Goal: Information Seeking & Learning: Learn about a topic

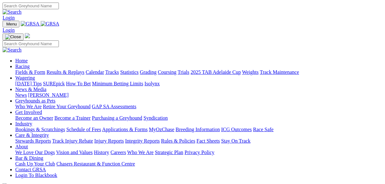
click at [24, 69] on link "Fields & Form" at bounding box center [30, 71] width 30 height 5
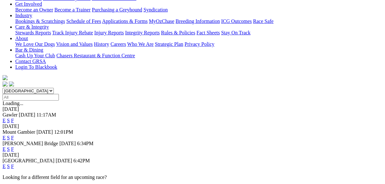
scroll to position [127, 0]
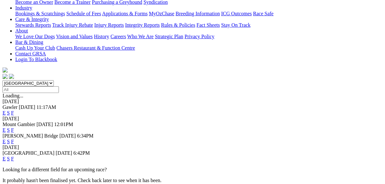
click at [6, 156] on link "E" at bounding box center [4, 158] width 3 height 5
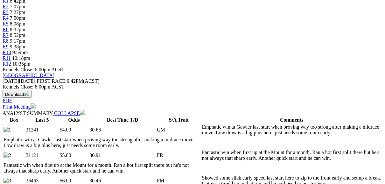
scroll to position [229, 0]
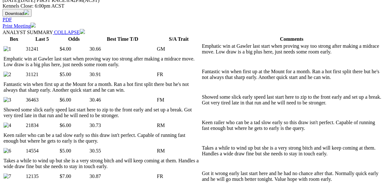
scroll to position [305, 0]
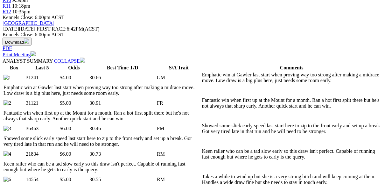
scroll to position [254, 0]
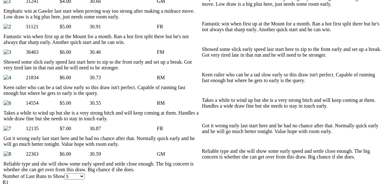
scroll to position [407, 0]
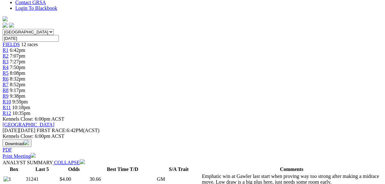
scroll to position [178, 0]
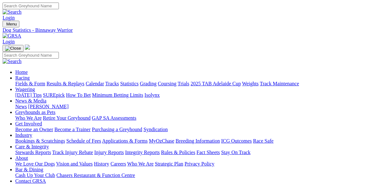
click at [25, 81] on link "Fields & Form" at bounding box center [30, 83] width 30 height 5
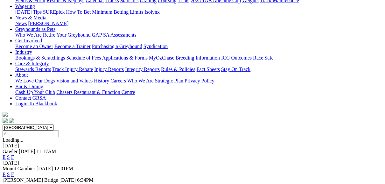
scroll to position [102, 0]
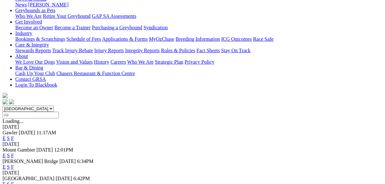
click at [6, 181] on link "E" at bounding box center [4, 183] width 3 height 5
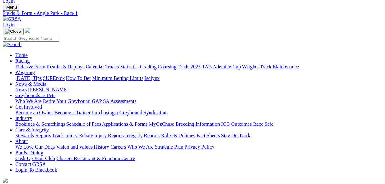
scroll to position [25, 0]
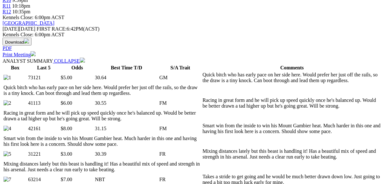
scroll to position [280, 0]
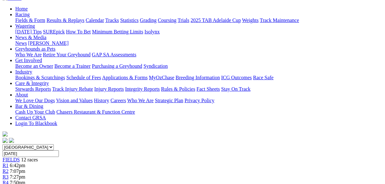
scroll to position [51, 0]
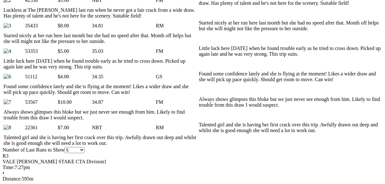
scroll to position [381, 0]
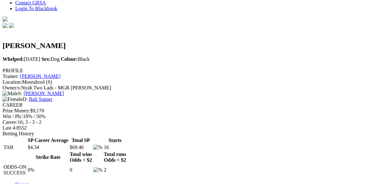
scroll to position [203, 0]
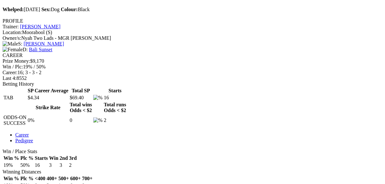
scroll to position [229, 0]
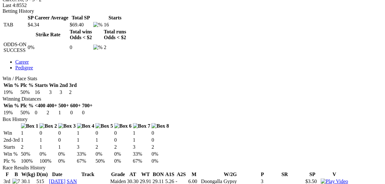
scroll to position [305, 0]
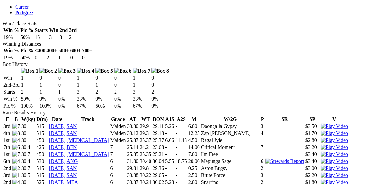
scroll to position [356, 0]
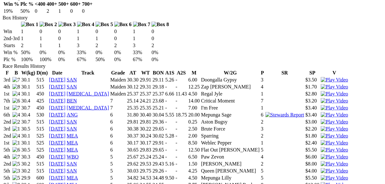
scroll to position [407, 0]
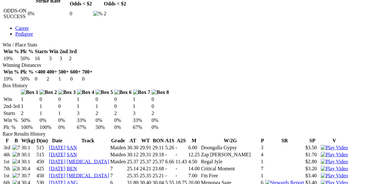
scroll to position [305, 0]
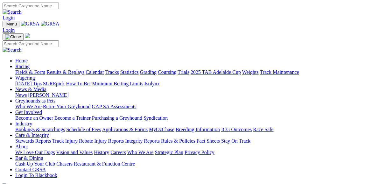
click at [20, 69] on link "Fields & Form" at bounding box center [30, 71] width 30 height 5
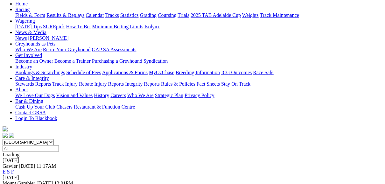
scroll to position [76, 0]
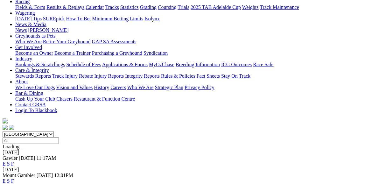
click at [14, 161] on link "F" at bounding box center [12, 163] width 3 height 5
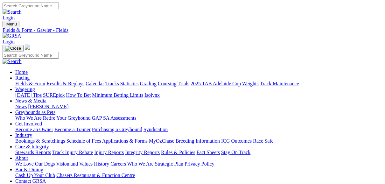
click at [31, 81] on link "Fields & Form" at bounding box center [30, 83] width 30 height 5
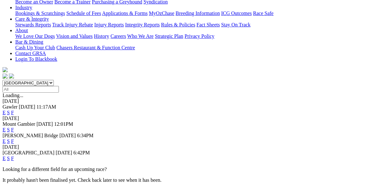
scroll to position [127, 0]
click at [6, 156] on link "E" at bounding box center [4, 158] width 3 height 5
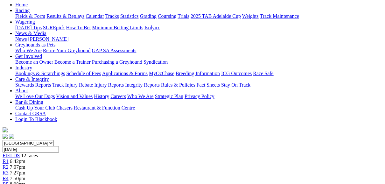
scroll to position [76, 0]
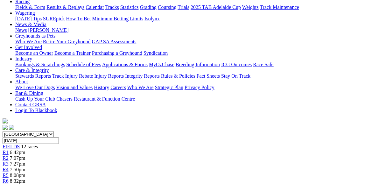
click at [9, 161] on span "R3" at bounding box center [6, 163] width 6 height 5
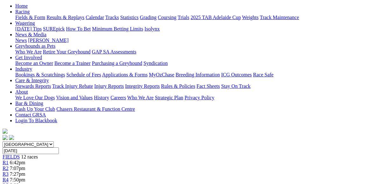
scroll to position [51, 0]
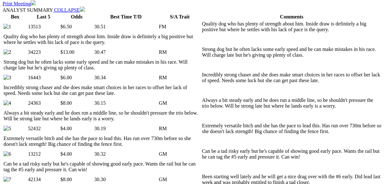
scroll to position [305, 0]
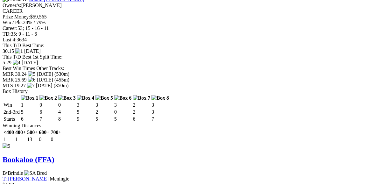
scroll to position [1932, 0]
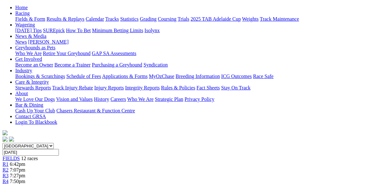
scroll to position [51, 0]
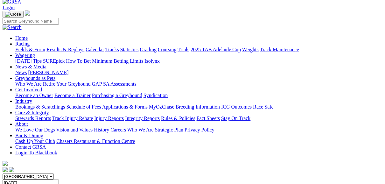
scroll to position [25, 0]
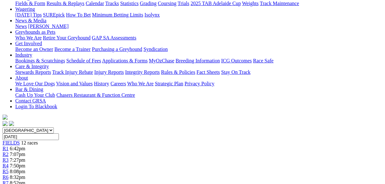
scroll to position [25, 0]
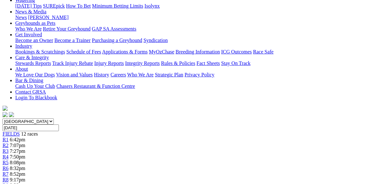
scroll to position [76, 0]
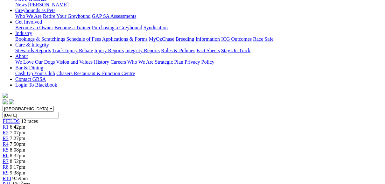
scroll to position [51, 0]
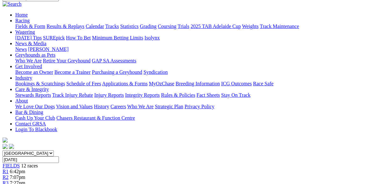
scroll to position [25, 0]
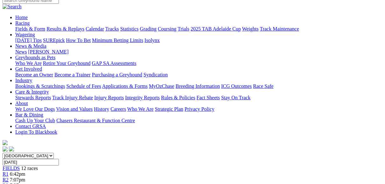
scroll to position [51, 0]
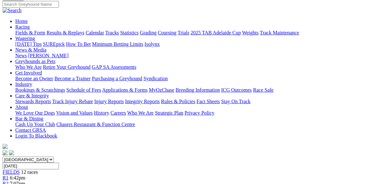
drag, startPoint x: 352, startPoint y: 52, endPoint x: 347, endPoint y: 49, distance: 6.4
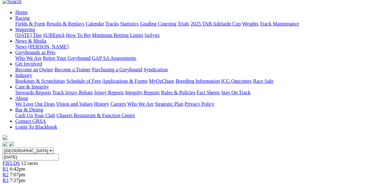
scroll to position [51, 0]
